Goal: Task Accomplishment & Management: Manage account settings

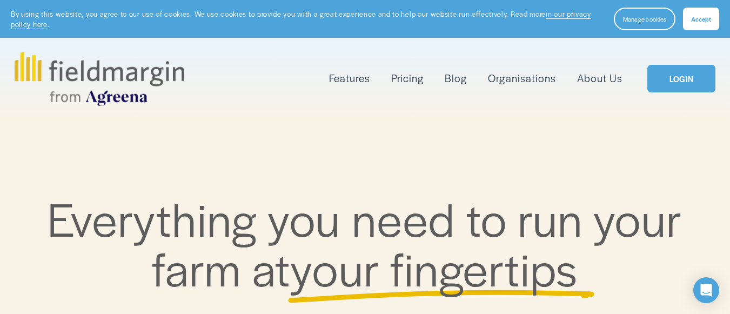
click at [673, 86] on link "LOGIN" at bounding box center [681, 79] width 68 height 28
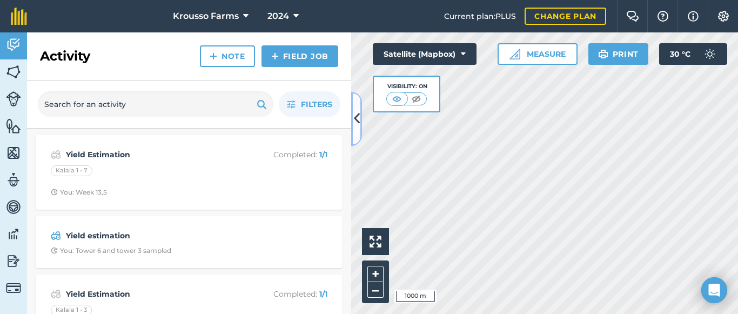
click at [358, 116] on icon at bounding box center [357, 118] width 6 height 19
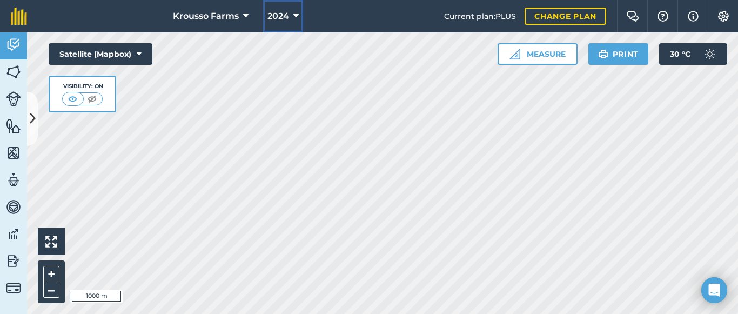
click at [294, 20] on icon at bounding box center [295, 16] width 5 height 13
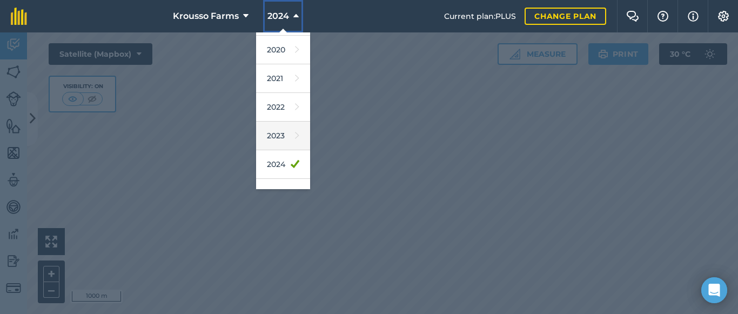
scroll to position [108, 0]
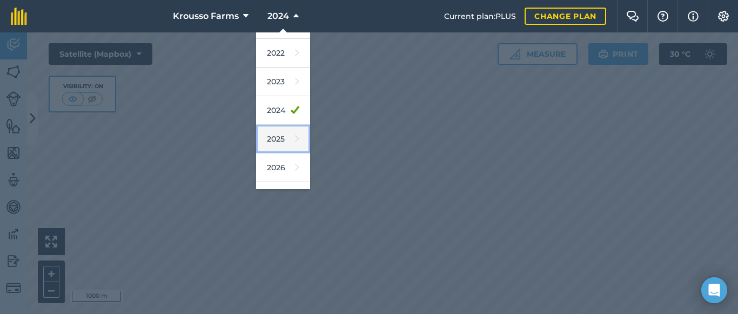
click at [278, 140] on link "2025" at bounding box center [283, 139] width 54 height 29
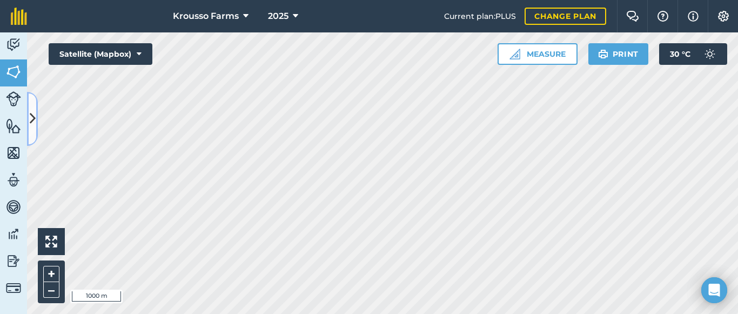
click at [30, 124] on icon at bounding box center [33, 118] width 6 height 19
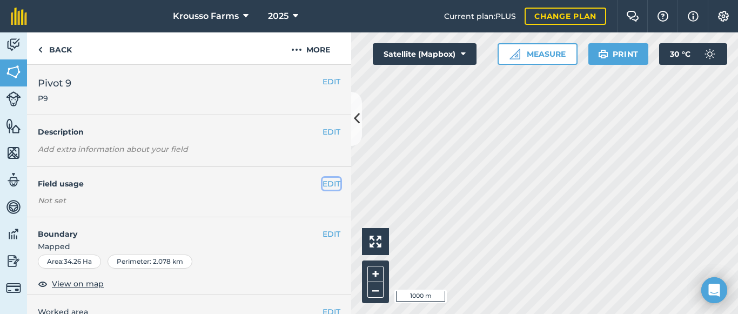
click at [323, 183] on button "EDIT" at bounding box center [332, 184] width 18 height 12
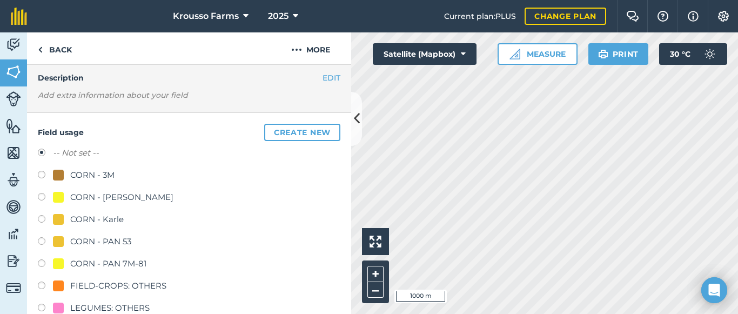
scroll to position [108, 0]
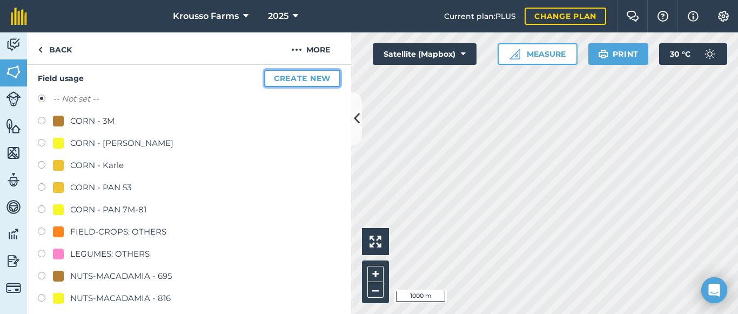
click at [308, 75] on button "Create new" at bounding box center [302, 78] width 76 height 17
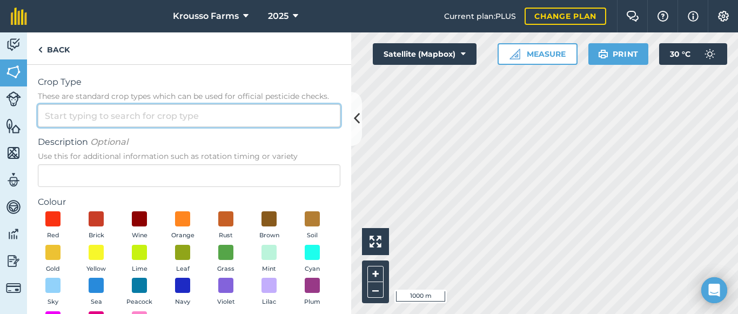
click at [102, 115] on input "Crop Type These are standard crop types which can be used for official pesticid…" at bounding box center [189, 115] width 303 height 23
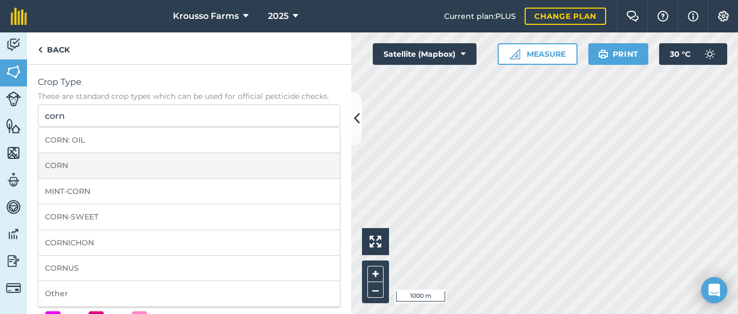
click at [60, 165] on li "CORN" at bounding box center [189, 165] width 302 height 25
type input "CORN"
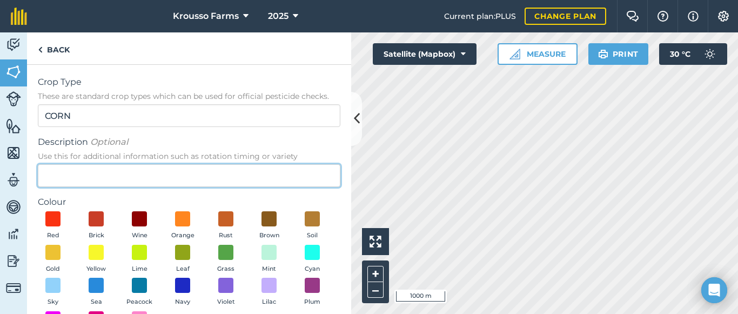
click at [69, 172] on input "Description Optional Use this for additional information such as rotation timin…" at bounding box center [189, 175] width 303 height 23
type input "9089"
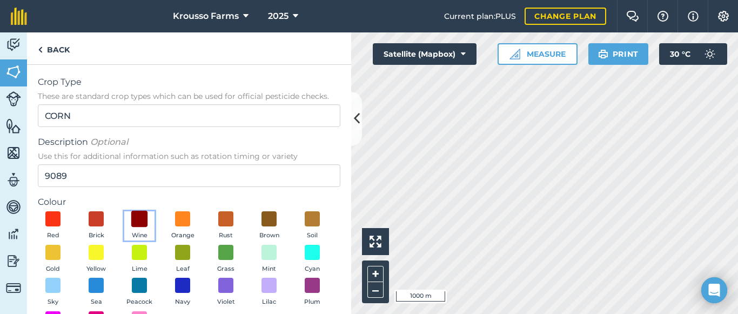
click at [140, 220] on span at bounding box center [139, 219] width 17 height 17
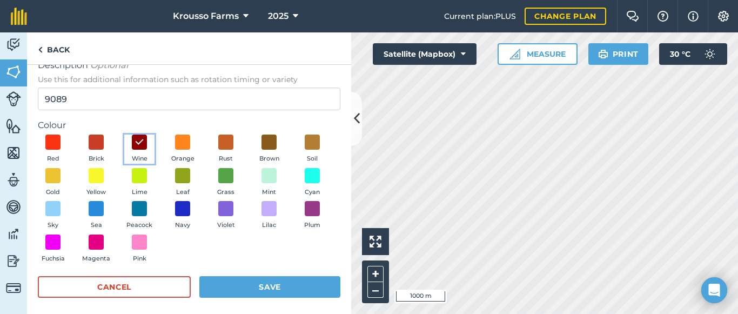
scroll to position [83, 0]
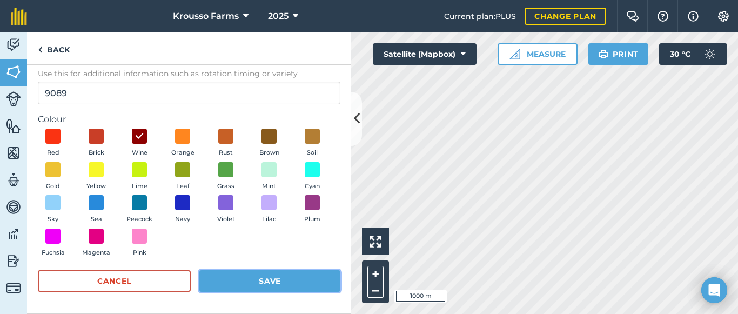
click at [254, 278] on button "Save" at bounding box center [269, 281] width 141 height 22
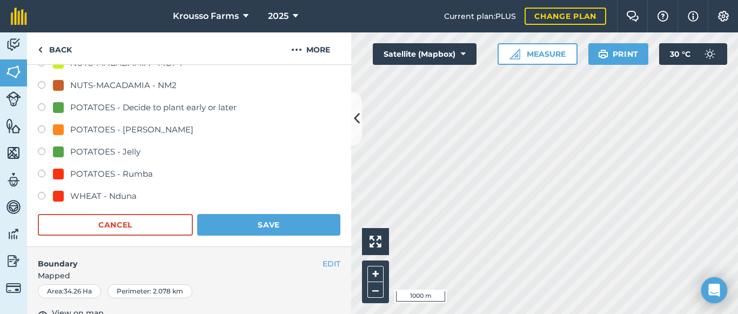
scroll to position [698, 0]
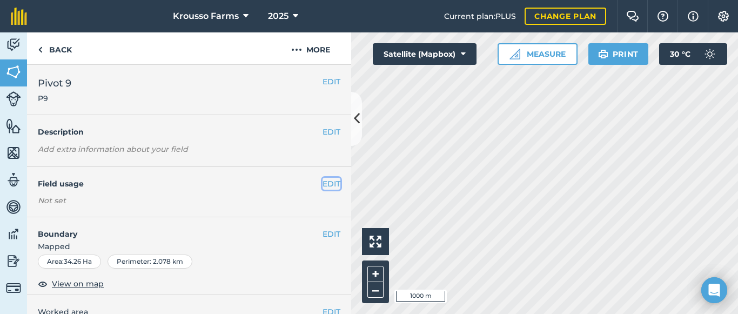
click at [323, 182] on button "EDIT" at bounding box center [332, 184] width 18 height 12
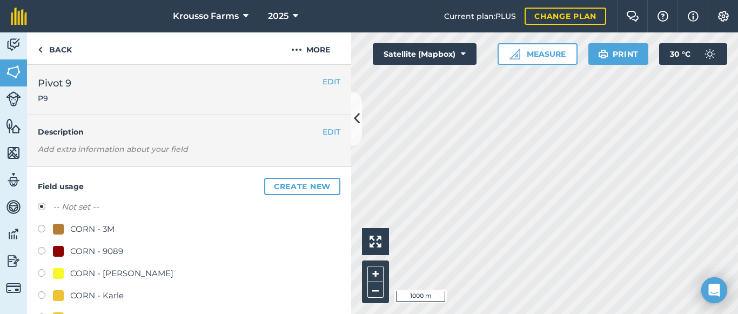
click at [45, 251] on label at bounding box center [45, 252] width 15 height 11
radio input "true"
radio input "false"
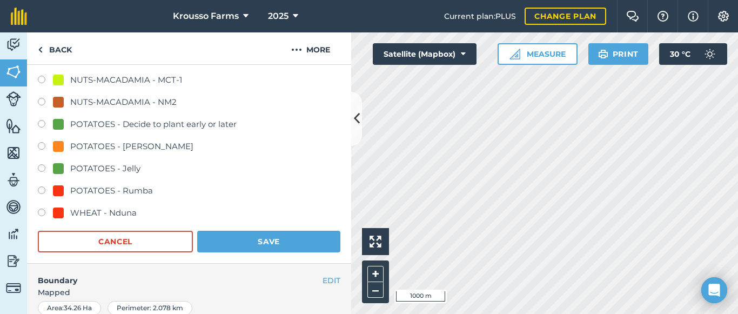
scroll to position [432, 0]
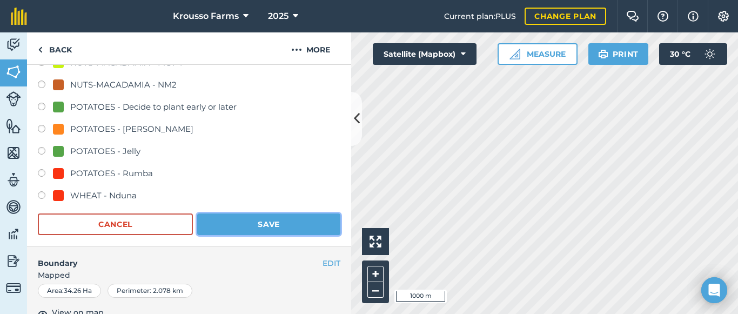
click at [238, 219] on button "Save" at bounding box center [268, 224] width 143 height 22
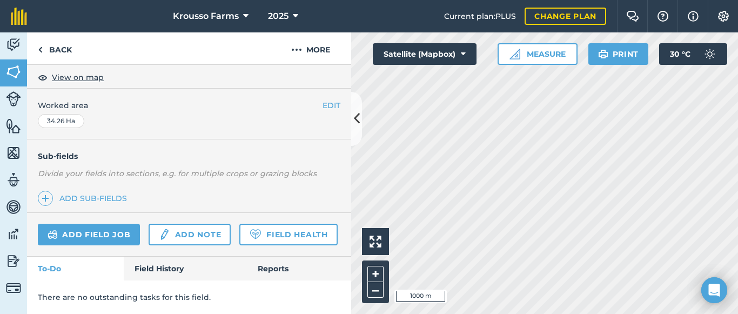
scroll to position [238, 0]
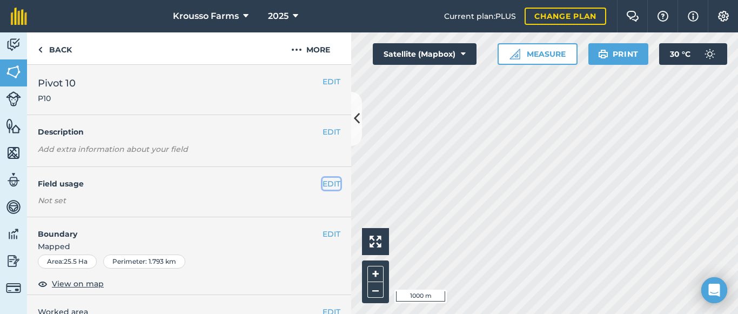
click at [328, 185] on button "EDIT" at bounding box center [332, 184] width 18 height 12
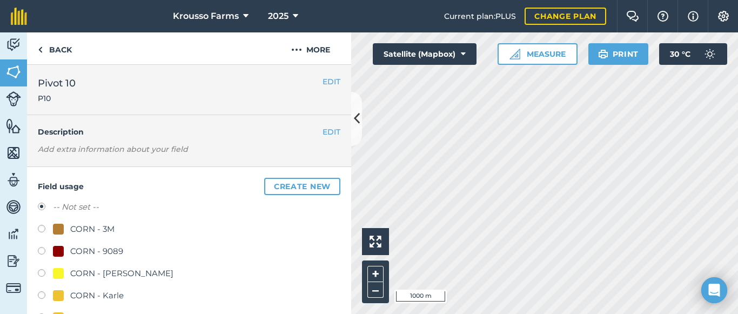
click at [43, 254] on label at bounding box center [45, 252] width 15 height 11
radio input "true"
radio input "false"
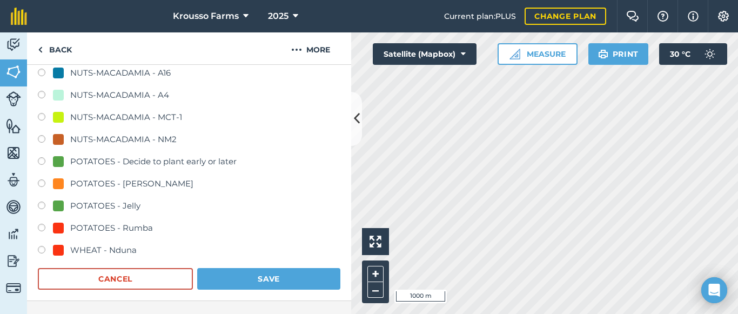
scroll to position [378, 0]
click at [256, 279] on button "Save" at bounding box center [268, 278] width 143 height 22
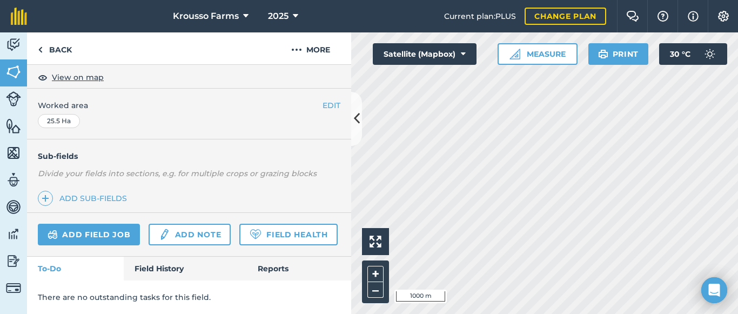
scroll to position [238, 0]
click at [117, 224] on link "Add field job" at bounding box center [89, 235] width 102 height 22
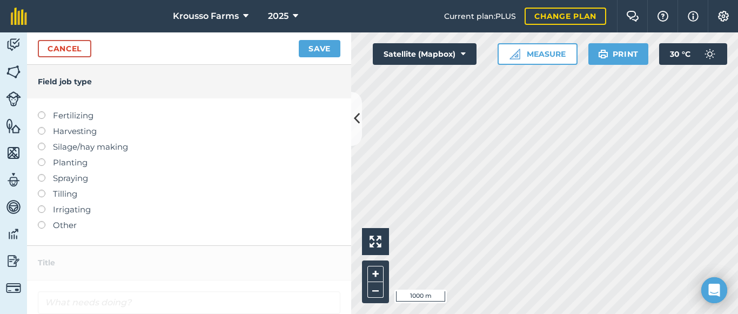
click at [42, 190] on label at bounding box center [45, 190] width 15 height 0
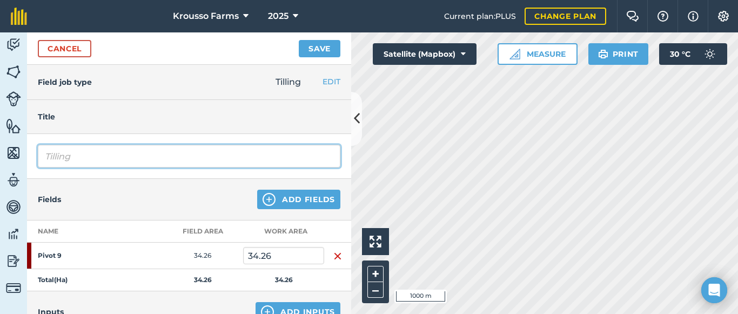
click at [98, 153] on input "Tilling" at bounding box center [189, 156] width 303 height 23
type input "T"
type input "Riptill"
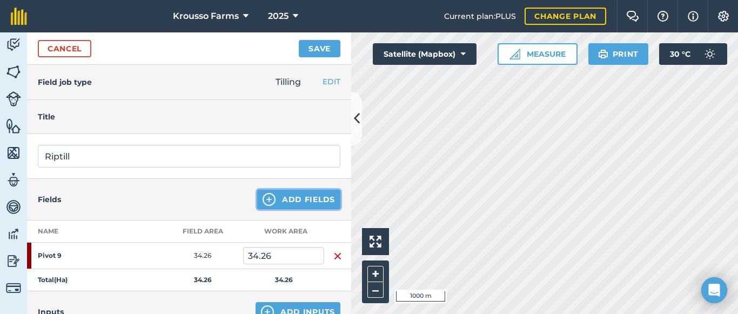
click at [290, 192] on button "Add Fields" at bounding box center [298, 199] width 83 height 19
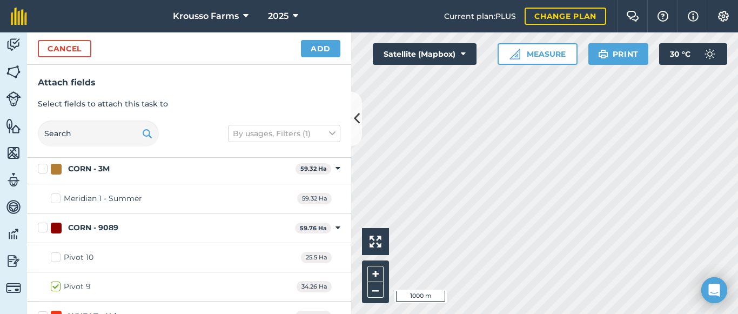
scroll to position [1452, 0]
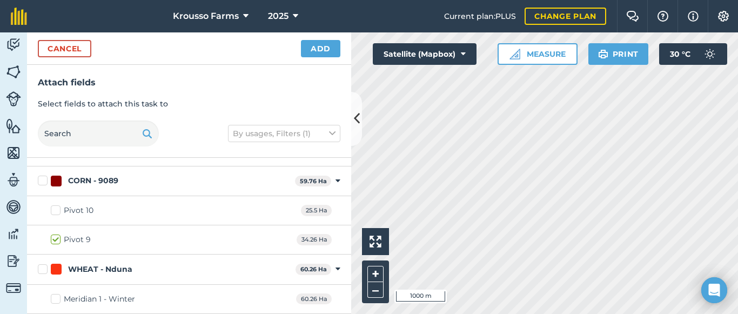
click at [56, 211] on label "Pivot 10" at bounding box center [72, 210] width 43 height 11
click at [56, 211] on input "Pivot 10" at bounding box center [54, 208] width 7 height 7
checkbox input "true"
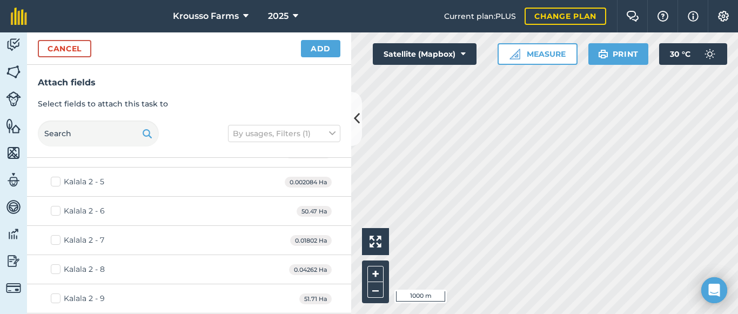
scroll to position [479, 0]
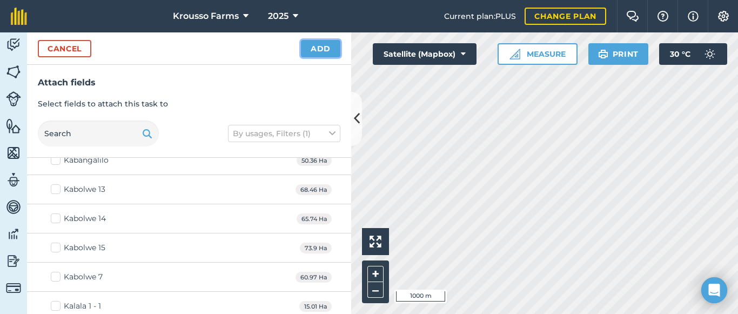
click at [324, 53] on button "Add" at bounding box center [320, 48] width 39 height 17
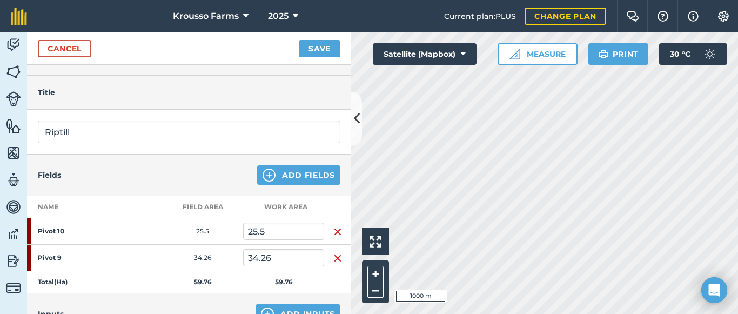
scroll to position [0, 0]
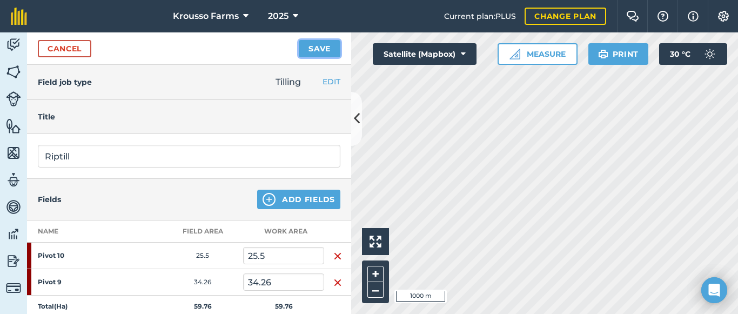
click at [320, 50] on button "Save" at bounding box center [320, 48] width 42 height 17
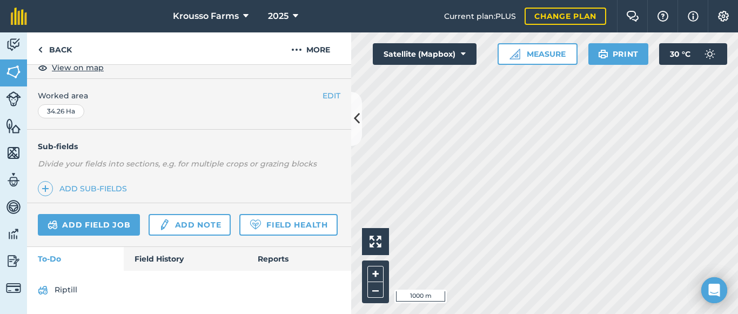
scroll to position [247, 0]
click at [149, 255] on link "Field History" at bounding box center [185, 259] width 123 height 24
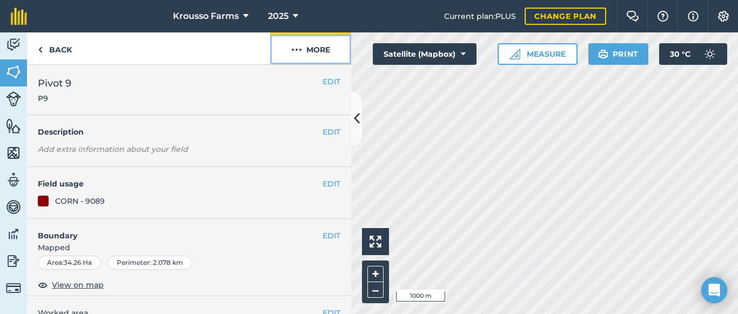
click at [306, 50] on button "More" at bounding box center [310, 48] width 81 height 32
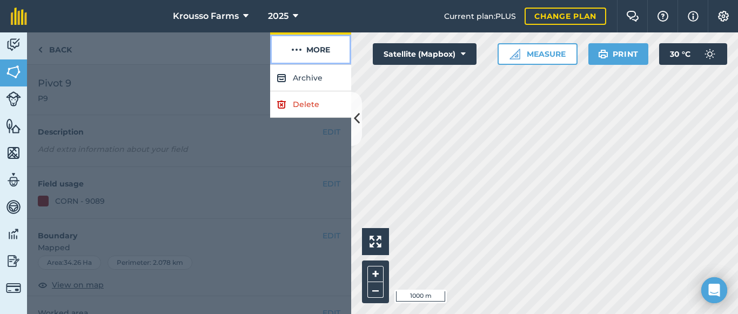
click at [306, 50] on button "More" at bounding box center [310, 48] width 81 height 32
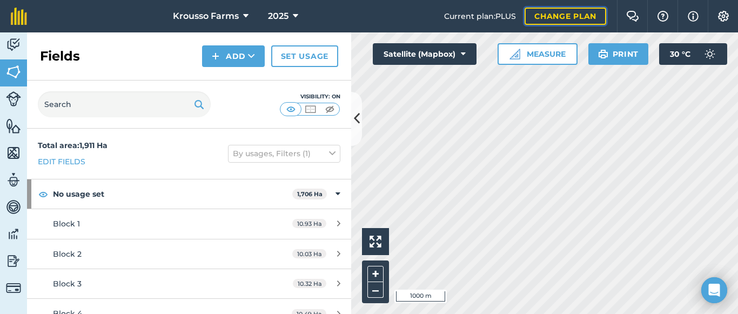
click at [561, 17] on link "Change plan" at bounding box center [566, 16] width 82 height 17
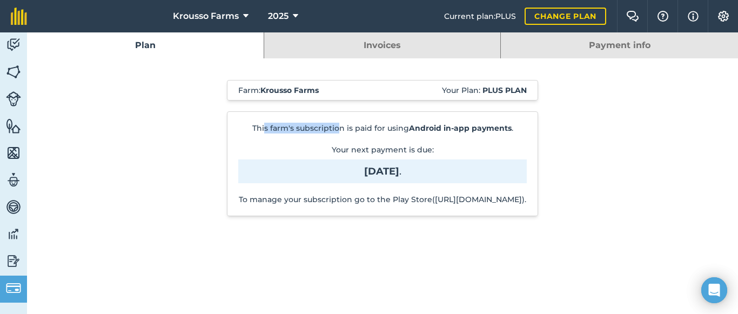
drag, startPoint x: 265, startPoint y: 126, endPoint x: 358, endPoint y: 130, distance: 93.6
click at [340, 130] on p "This farm's subscription is paid for using Android in-app payments ." at bounding box center [382, 128] width 289 height 11
drag, startPoint x: 371, startPoint y: 131, endPoint x: 421, endPoint y: 131, distance: 50.3
click at [401, 131] on p "This farm's subscription is paid for using Android in-app payments ." at bounding box center [382, 128] width 289 height 11
drag, startPoint x: 421, startPoint y: 131, endPoint x: 478, endPoint y: 131, distance: 56.7
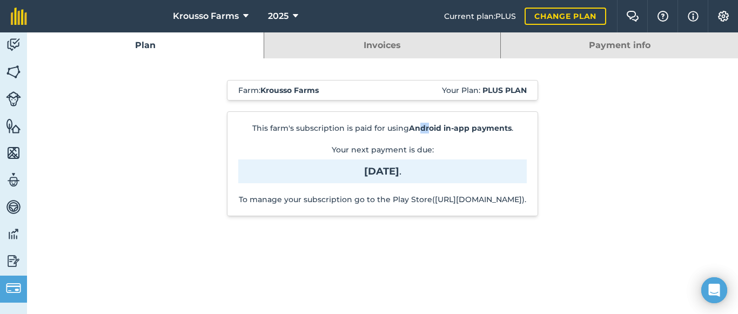
click at [463, 131] on strong "Android in-app payments" at bounding box center [460, 128] width 103 height 10
click at [478, 130] on strong "Android in-app payments" at bounding box center [460, 128] width 103 height 10
drag, startPoint x: 421, startPoint y: 152, endPoint x: 494, endPoint y: 213, distance: 95.1
click at [494, 213] on div "This farm's subscription is paid for using Android in-app payments . Your next …" at bounding box center [382, 163] width 311 height 105
click at [497, 205] on p "To manage your subscription go to the Play Store(https://play.google.com/store/…" at bounding box center [382, 199] width 289 height 11
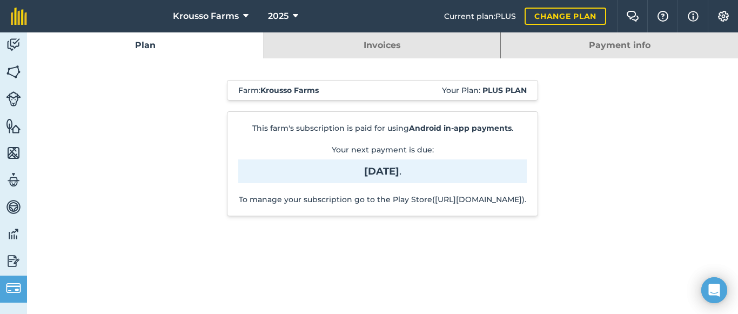
click at [139, 45] on link "Plan" at bounding box center [145, 45] width 237 height 26
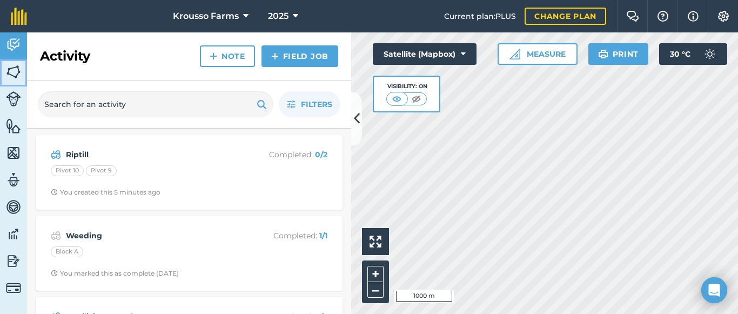
click at [16, 74] on img at bounding box center [13, 72] width 15 height 16
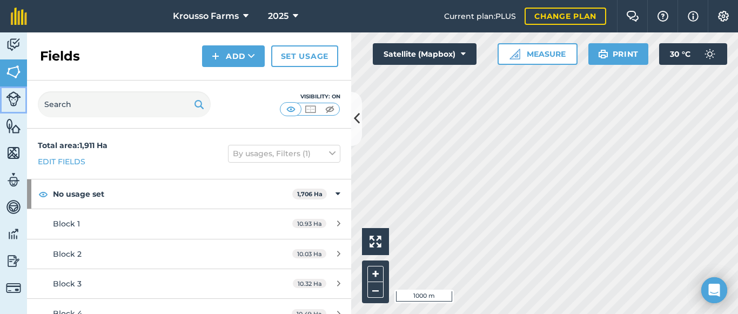
click at [14, 98] on img at bounding box center [13, 98] width 15 height 15
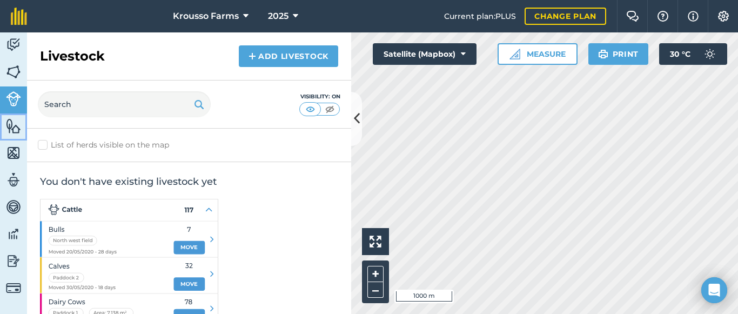
click at [16, 121] on img at bounding box center [13, 126] width 15 height 16
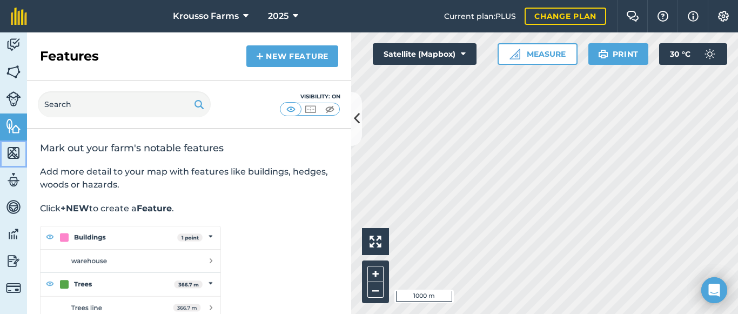
click at [14, 149] on img at bounding box center [13, 153] width 15 height 16
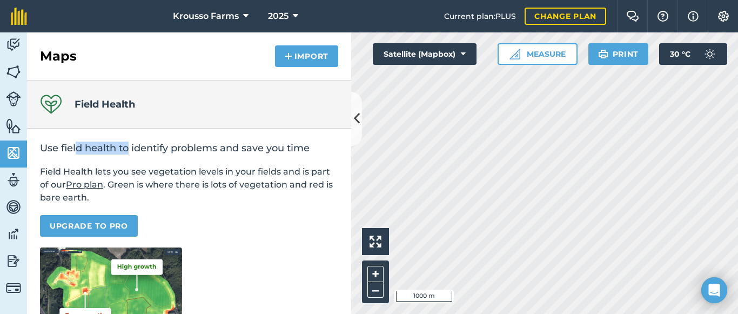
click at [133, 151] on h2 "Use field health to identify problems and save you time" at bounding box center [189, 148] width 298 height 13
drag, startPoint x: 157, startPoint y: 150, endPoint x: 272, endPoint y: 150, distance: 115.6
click at [233, 150] on h2 "Use field health to identify problems and save you time" at bounding box center [189, 148] width 298 height 13
click at [272, 150] on h2 "Use field health to identify problems and save you time" at bounding box center [189, 148] width 298 height 13
click at [281, 150] on h2 "Use field health to identify problems and save you time" at bounding box center [189, 148] width 298 height 13
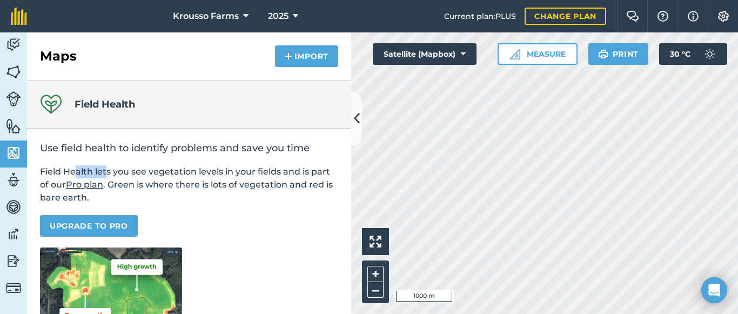
drag, startPoint x: 136, startPoint y: 174, endPoint x: 255, endPoint y: 174, distance: 118.3
click at [236, 174] on p "Field Health lets you see vegetation levels in your fields and is part of our P…" at bounding box center [189, 184] width 298 height 39
click at [269, 173] on p "Field Health lets you see vegetation levels in your fields and is part of our P…" at bounding box center [189, 184] width 298 height 39
drag, startPoint x: 123, startPoint y: 185, endPoint x: 222, endPoint y: 185, distance: 98.9
click at [216, 185] on p "Field Health lets you see vegetation levels in your fields and is part of our P…" at bounding box center [189, 184] width 298 height 39
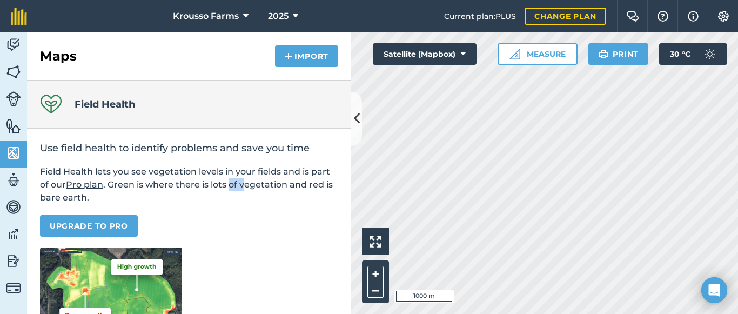
drag, startPoint x: 232, startPoint y: 184, endPoint x: 295, endPoint y: 184, distance: 63.2
click at [267, 184] on p "Field Health lets you see vegetation levels in your fields and is part of our P…" at bounding box center [189, 184] width 298 height 39
drag, startPoint x: 296, startPoint y: 184, endPoint x: 197, endPoint y: 188, distance: 99.0
click at [296, 184] on p "Field Health lets you see vegetation levels in your fields and is part of our P…" at bounding box center [189, 184] width 298 height 39
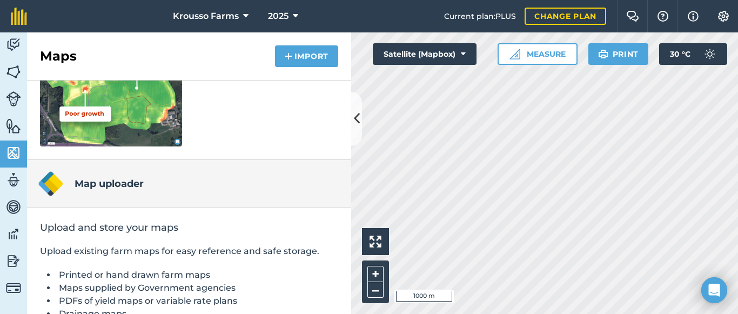
scroll to position [216, 0]
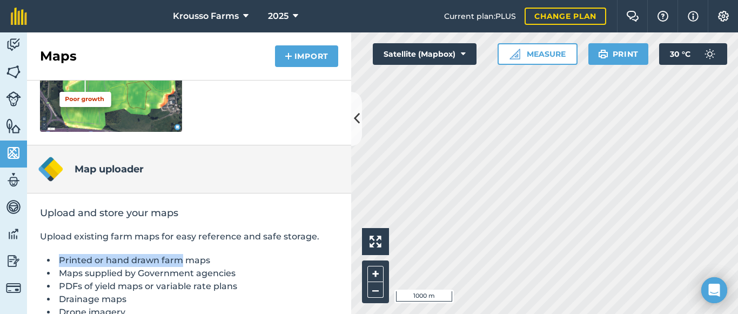
drag, startPoint x: 61, startPoint y: 259, endPoint x: 181, endPoint y: 259, distance: 120.0
click at [181, 259] on li "Printed or hand drawn farm maps" at bounding box center [197, 260] width 282 height 13
click at [196, 259] on li "Printed or hand drawn farm maps" at bounding box center [197, 260] width 282 height 13
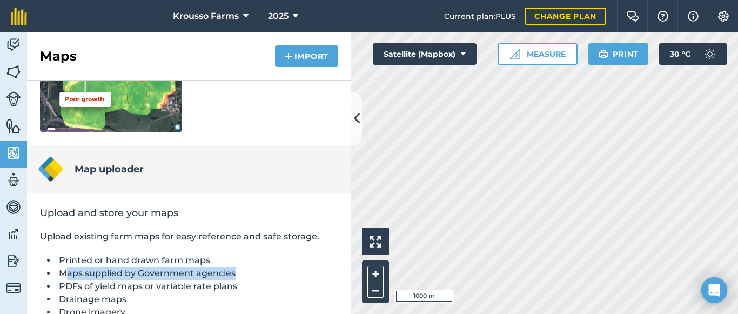
drag, startPoint x: 64, startPoint y: 273, endPoint x: 258, endPoint y: 272, distance: 194.0
click at [258, 272] on li "Maps supplied by Government agencies" at bounding box center [197, 273] width 282 height 13
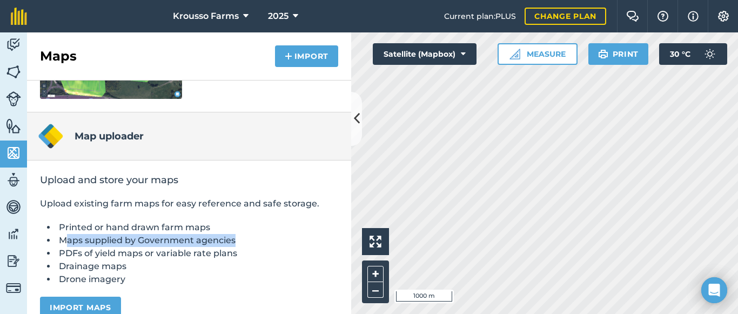
scroll to position [266, 0]
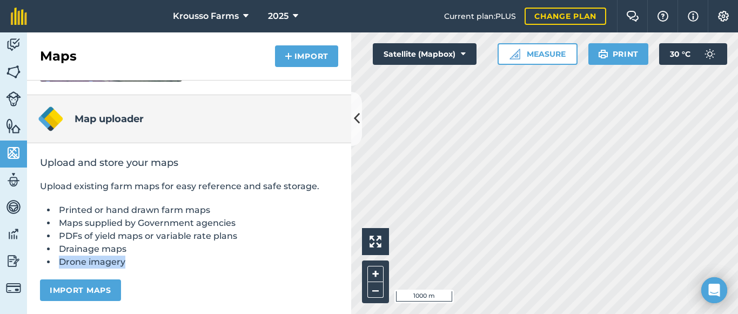
drag, startPoint x: 101, startPoint y: 263, endPoint x: 136, endPoint y: 265, distance: 35.2
click at [136, 265] on li "Drone imagery" at bounding box center [197, 262] width 282 height 13
click at [13, 176] on img at bounding box center [13, 180] width 15 height 16
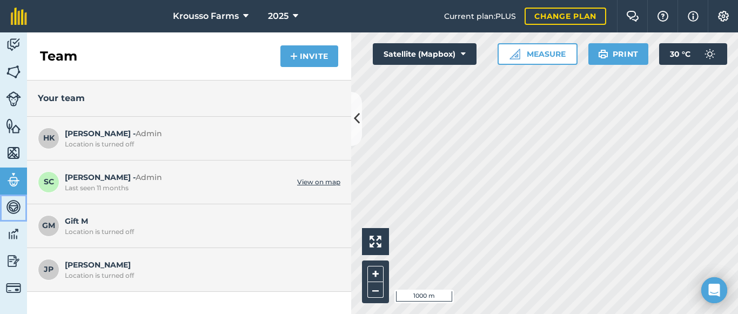
click at [17, 207] on img at bounding box center [13, 207] width 15 height 16
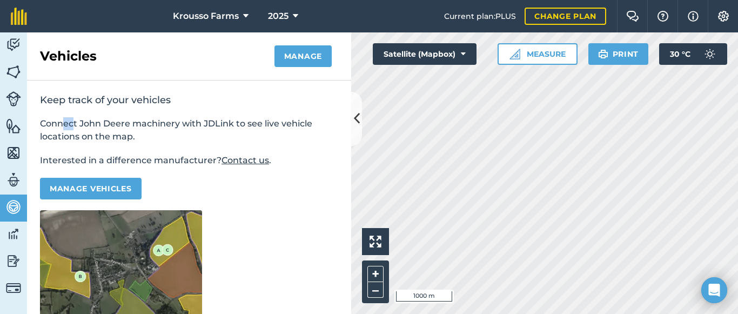
click at [118, 124] on p "Connect John Deere machinery with JDLink to see live vehicle locations on the m…" at bounding box center [189, 130] width 298 height 26
drag, startPoint x: 179, startPoint y: 124, endPoint x: 244, endPoint y: 124, distance: 64.8
click at [195, 124] on p "Connect John Deere machinery with JDLink to see live vehicle locations on the m…" at bounding box center [189, 130] width 298 height 26
drag, startPoint x: 244, startPoint y: 124, endPoint x: 283, endPoint y: 124, distance: 39.4
click at [249, 124] on p "Connect John Deere machinery with JDLink to see live vehicle locations on the m…" at bounding box center [189, 130] width 298 height 26
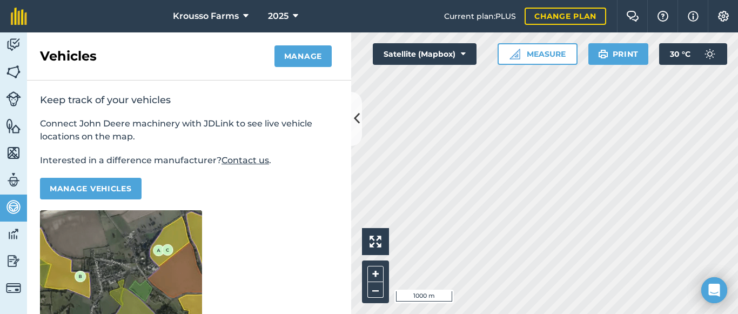
click at [284, 124] on p "Connect John Deere machinery with JDLink to see live vehicle locations on the m…" at bounding box center [189, 130] width 298 height 26
drag, startPoint x: 41, startPoint y: 137, endPoint x: 141, endPoint y: 140, distance: 100.0
click at [142, 139] on p "Connect John Deere machinery with JDLink to see live vehicle locations on the m…" at bounding box center [189, 130] width 298 height 26
drag, startPoint x: 45, startPoint y: 161, endPoint x: 204, endPoint y: 162, distance: 158.9
click at [182, 162] on p "Interested in a difference manufacturer? Contact us ." at bounding box center [189, 160] width 298 height 13
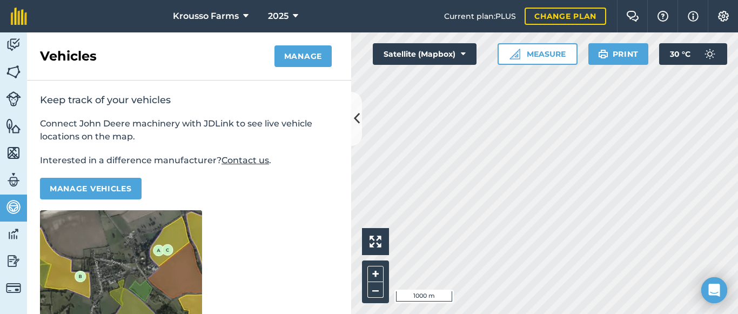
click at [204, 162] on p "Interested in a difference manufacturer? Contact us ." at bounding box center [189, 160] width 298 height 13
click at [284, 246] on div "Keep track of your vehicles Connect John Deere machinery with JDLink to see liv…" at bounding box center [189, 206] width 324 height 251
click at [12, 236] on img at bounding box center [13, 234] width 15 height 16
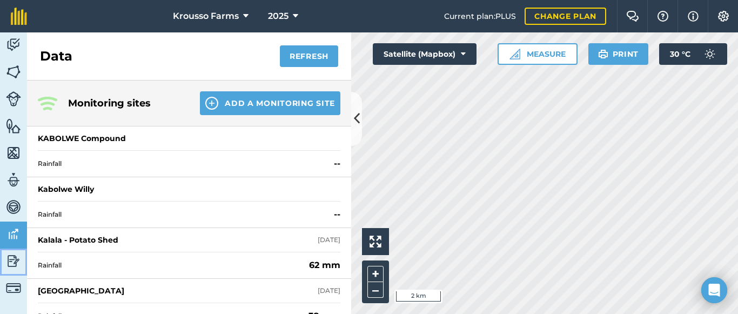
click at [9, 258] on img at bounding box center [13, 261] width 15 height 16
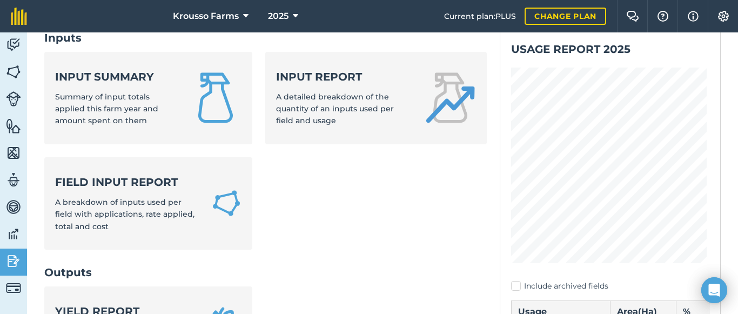
scroll to position [54, 0]
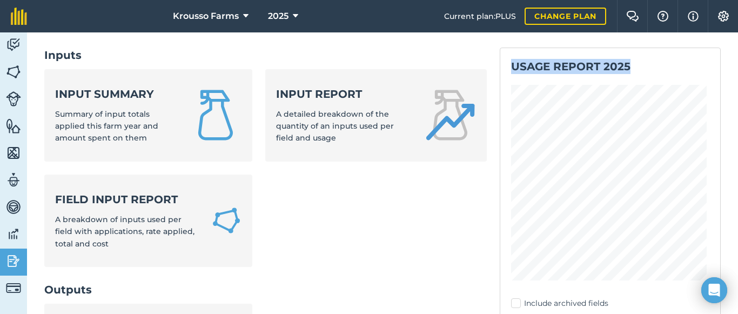
drag, startPoint x: 507, startPoint y: 63, endPoint x: 634, endPoint y: 62, distance: 127.0
click at [634, 62] on h2 "Usage report 2025" at bounding box center [610, 66] width 198 height 15
click at [543, 80] on div "Usage report 2025 Include archived fields Usage Area ( Ha ) % No usage set 1,70…" at bounding box center [610, 262] width 221 height 428
drag, startPoint x: 507, startPoint y: 61, endPoint x: 564, endPoint y: 73, distance: 57.4
click at [628, 63] on h2 "Usage report 2025" at bounding box center [610, 66] width 198 height 15
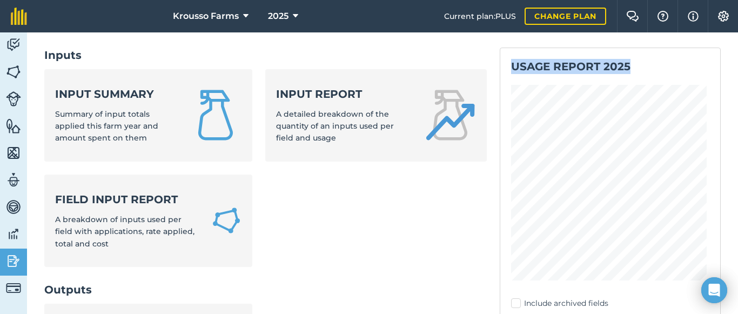
click at [531, 82] on div "Usage report 2025 Include archived fields Usage Area ( Ha ) % No usage set 1,70…" at bounding box center [610, 262] width 221 height 428
drag, startPoint x: 508, startPoint y: 68, endPoint x: 573, endPoint y: 78, distance: 66.2
click at [631, 68] on h2 "Usage report 2025" at bounding box center [610, 66] width 198 height 15
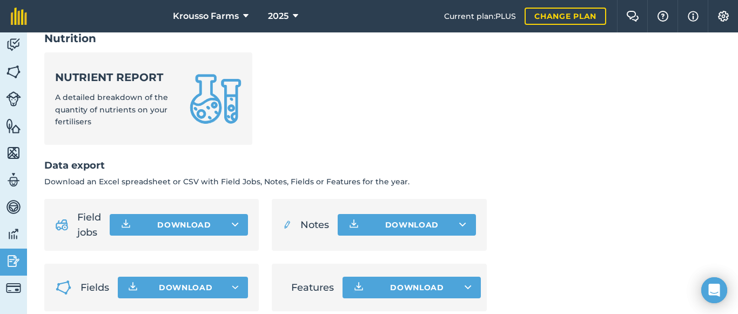
scroll to position [593, 0]
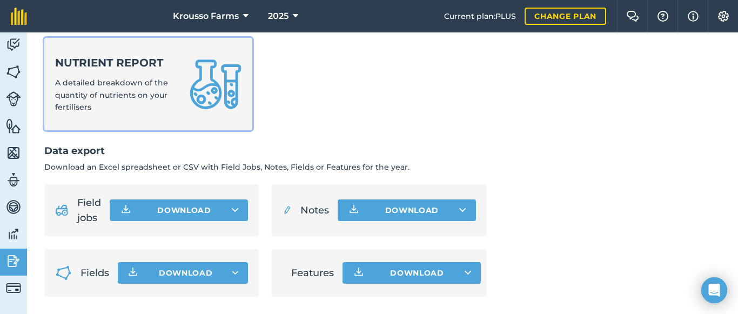
click at [139, 78] on span "A detailed breakdown of the quantity of nutrients on your fertilisers" at bounding box center [111, 95] width 113 height 34
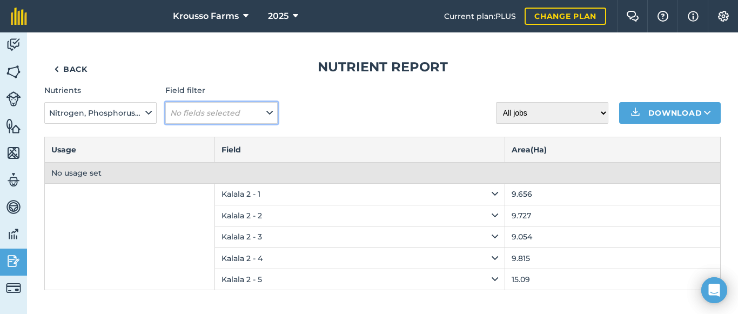
click at [264, 117] on button "No fields selected" at bounding box center [221, 113] width 112 height 22
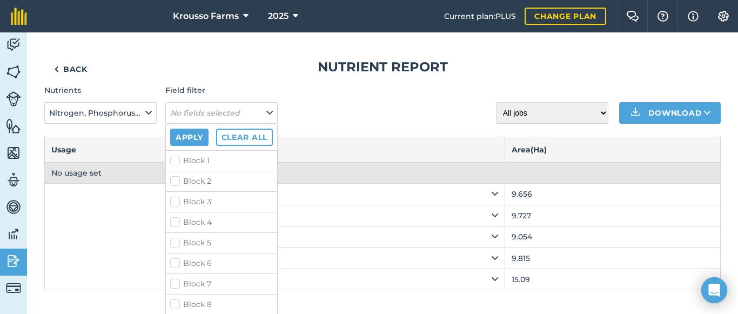
click at [347, 115] on div "Nutrients Nitrogen, Phosphorus, Potassium, Magnesium, Sulphur, Sodium Field fil…" at bounding box center [382, 103] width 677 height 39
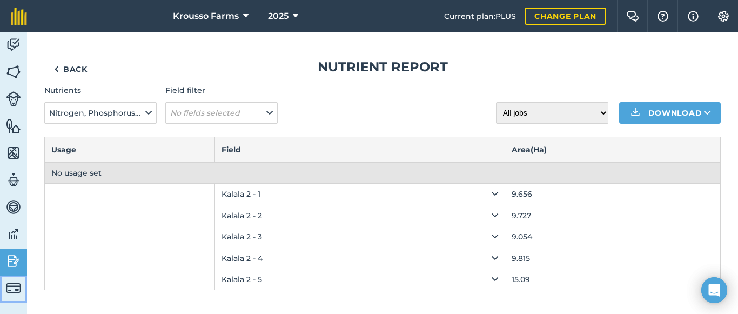
click at [12, 291] on img at bounding box center [13, 287] width 15 height 15
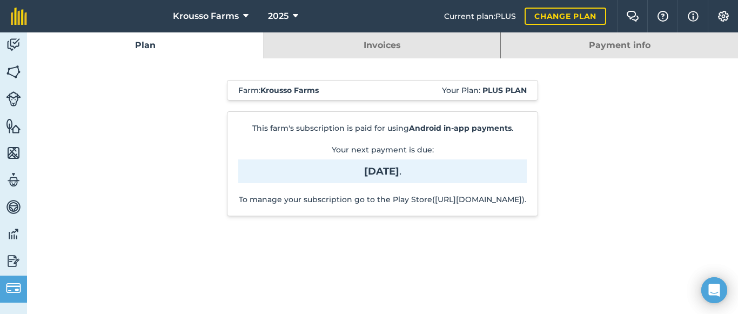
drag, startPoint x: 235, startPoint y: 271, endPoint x: 244, endPoint y: 303, distance: 33.6
click at [235, 265] on div "Plan Invoices Payment info Farm : Krousso Farms Your Plan: Plus plan This farm'…" at bounding box center [382, 148] width 711 height 232
